Goal: Information Seeking & Learning: Understand process/instructions

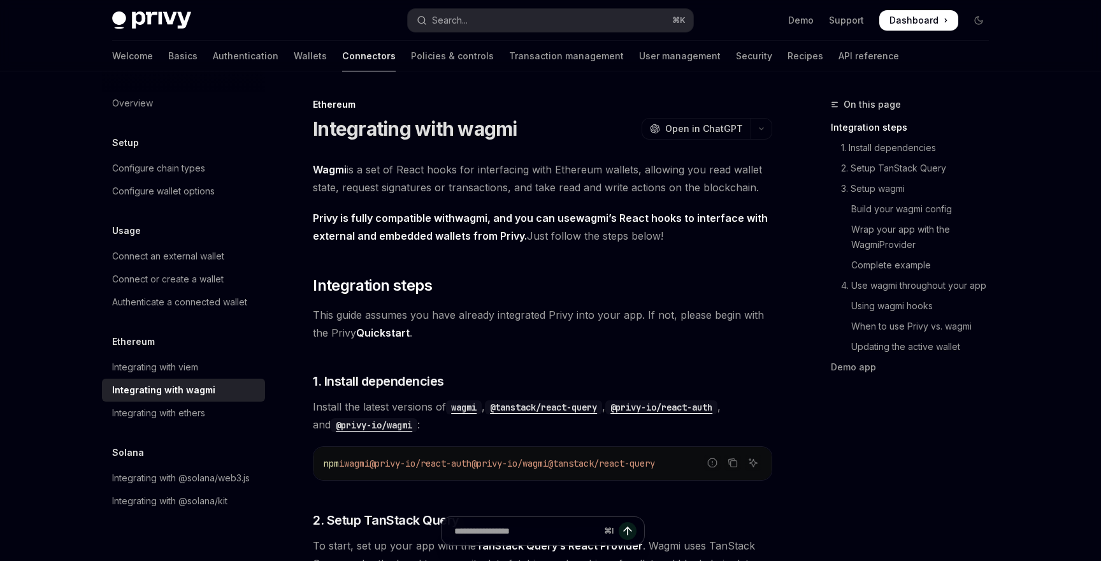
type textarea "*"
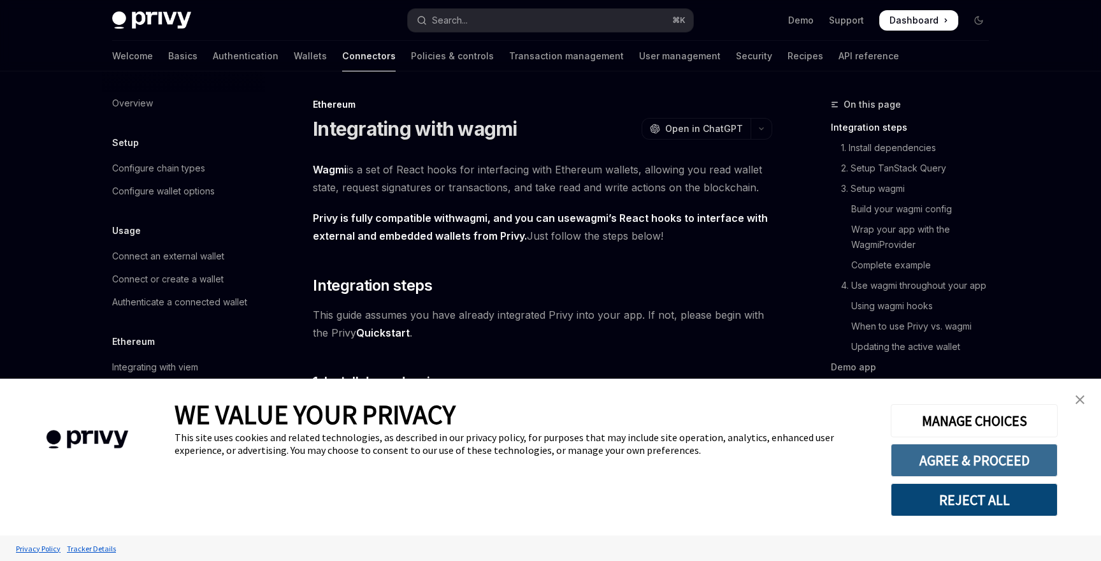
click at [992, 463] on button "AGREE & PROCEED" at bounding box center [974, 459] width 167 height 33
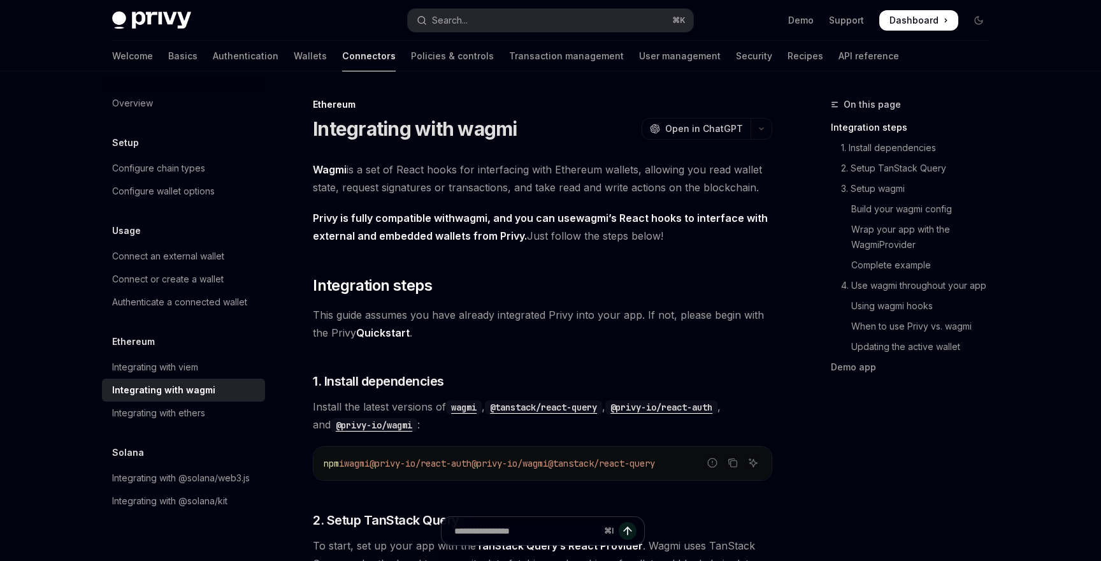
click at [910, 18] on span "Dashboard" at bounding box center [913, 20] width 49 height 13
click at [154, 304] on div "Authenticate a connected wallet" at bounding box center [179, 301] width 135 height 15
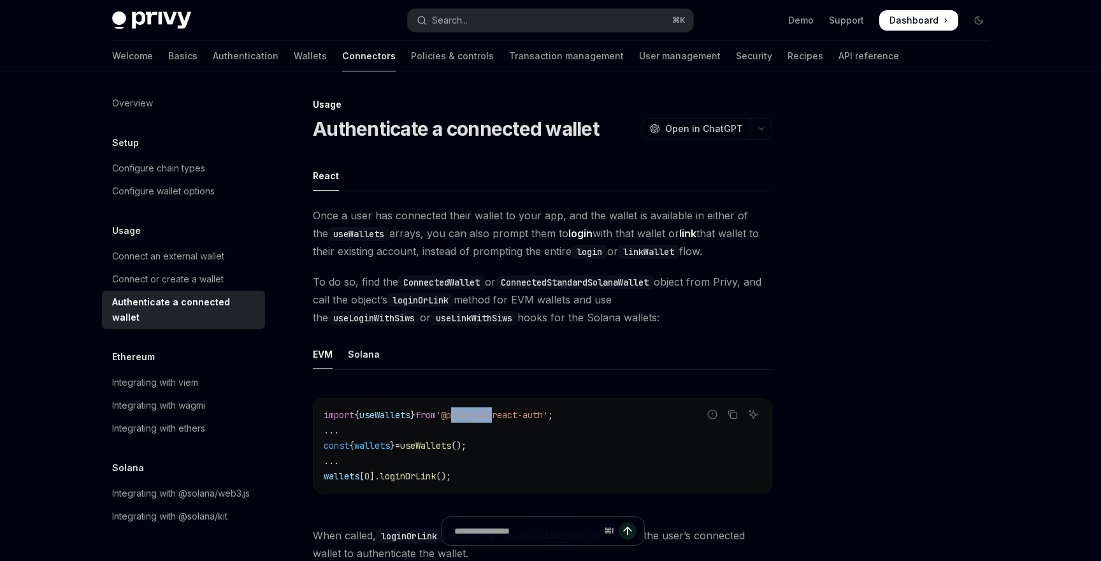
drag, startPoint x: 512, startPoint y: 415, endPoint x: 469, endPoint y: 416, distance: 43.3
click at [469, 416] on span "'@privy-io/react-auth'" at bounding box center [492, 414] width 112 height 11
click at [787, 52] on link "Recipes" at bounding box center [805, 56] width 36 height 31
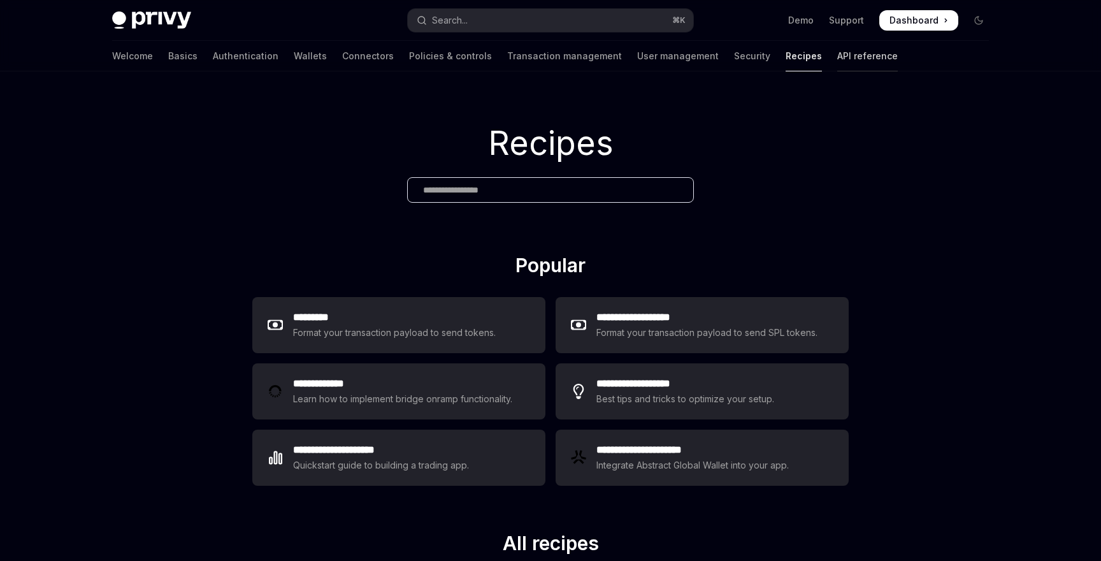
click at [837, 48] on link "API reference" at bounding box center [867, 56] width 61 height 31
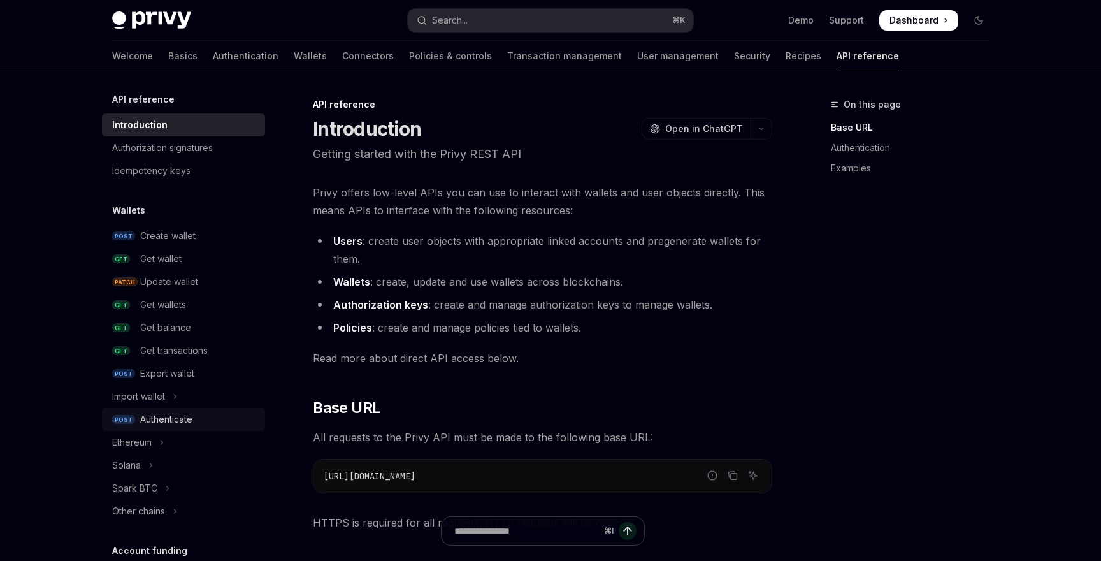
click at [146, 420] on div "Authenticate" at bounding box center [166, 419] width 52 height 15
type textarea "*"
